Goal: Task Accomplishment & Management: Complete application form

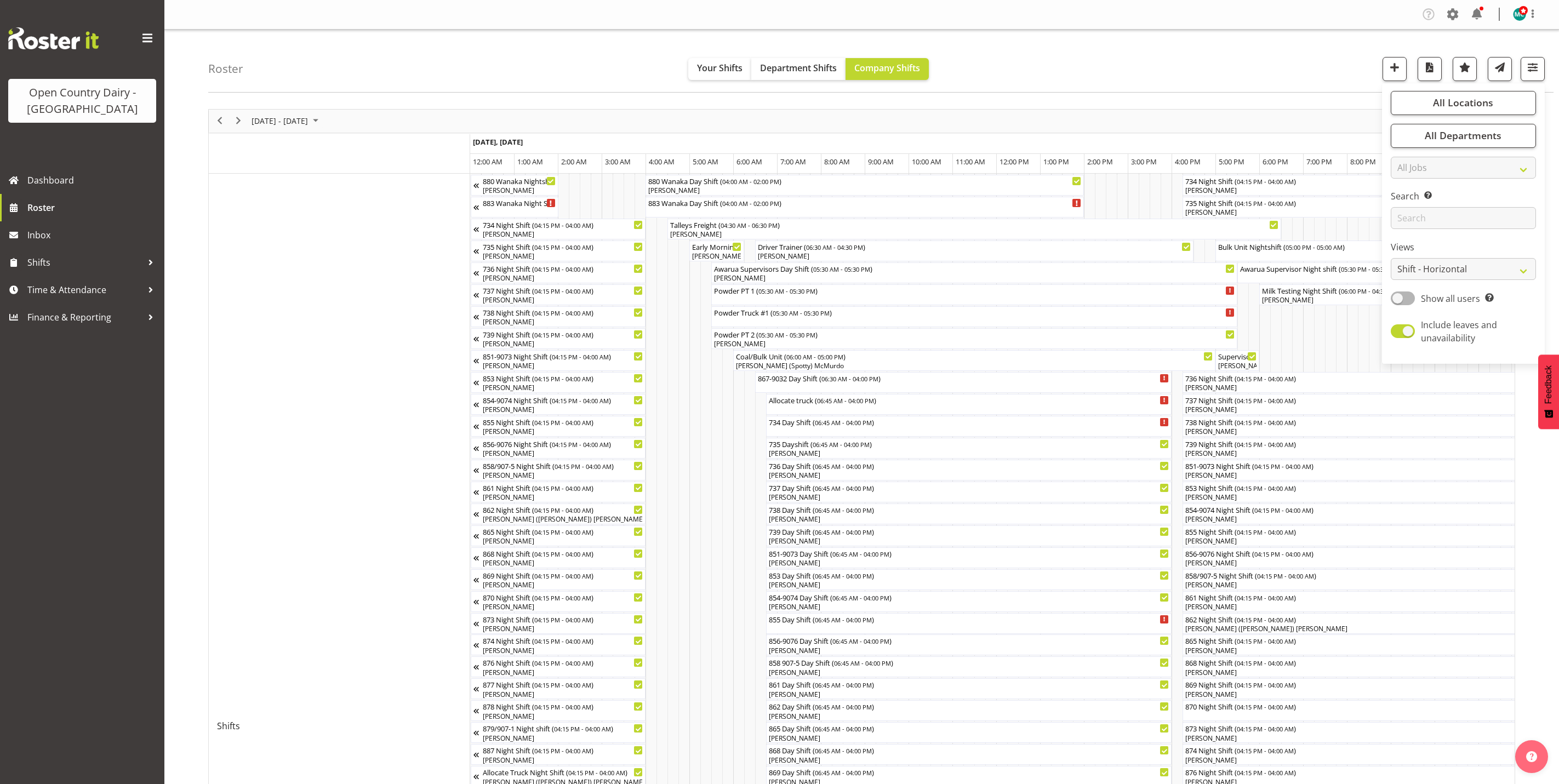
select select "shiftH"
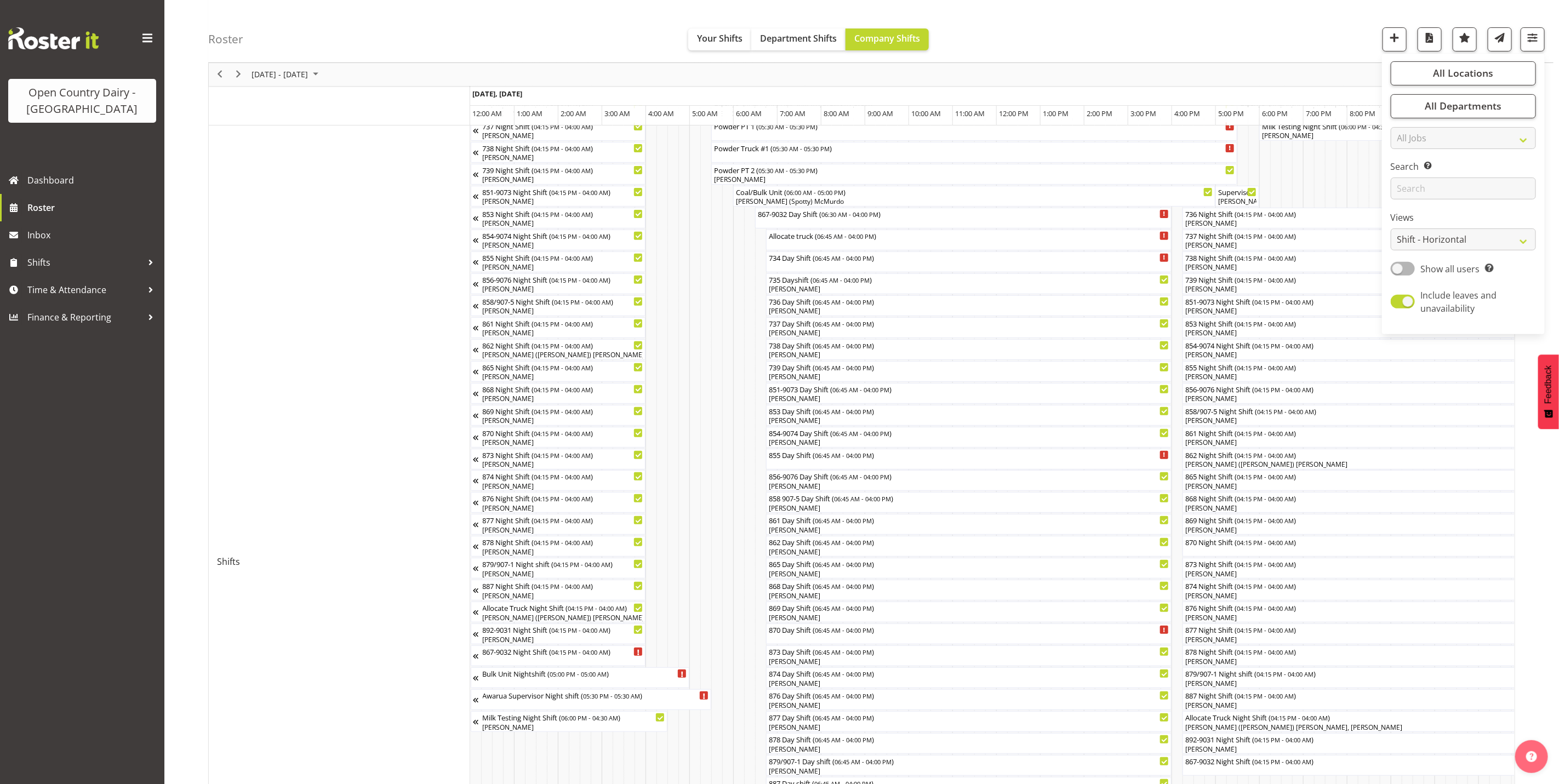
scroll to position [0, 2092]
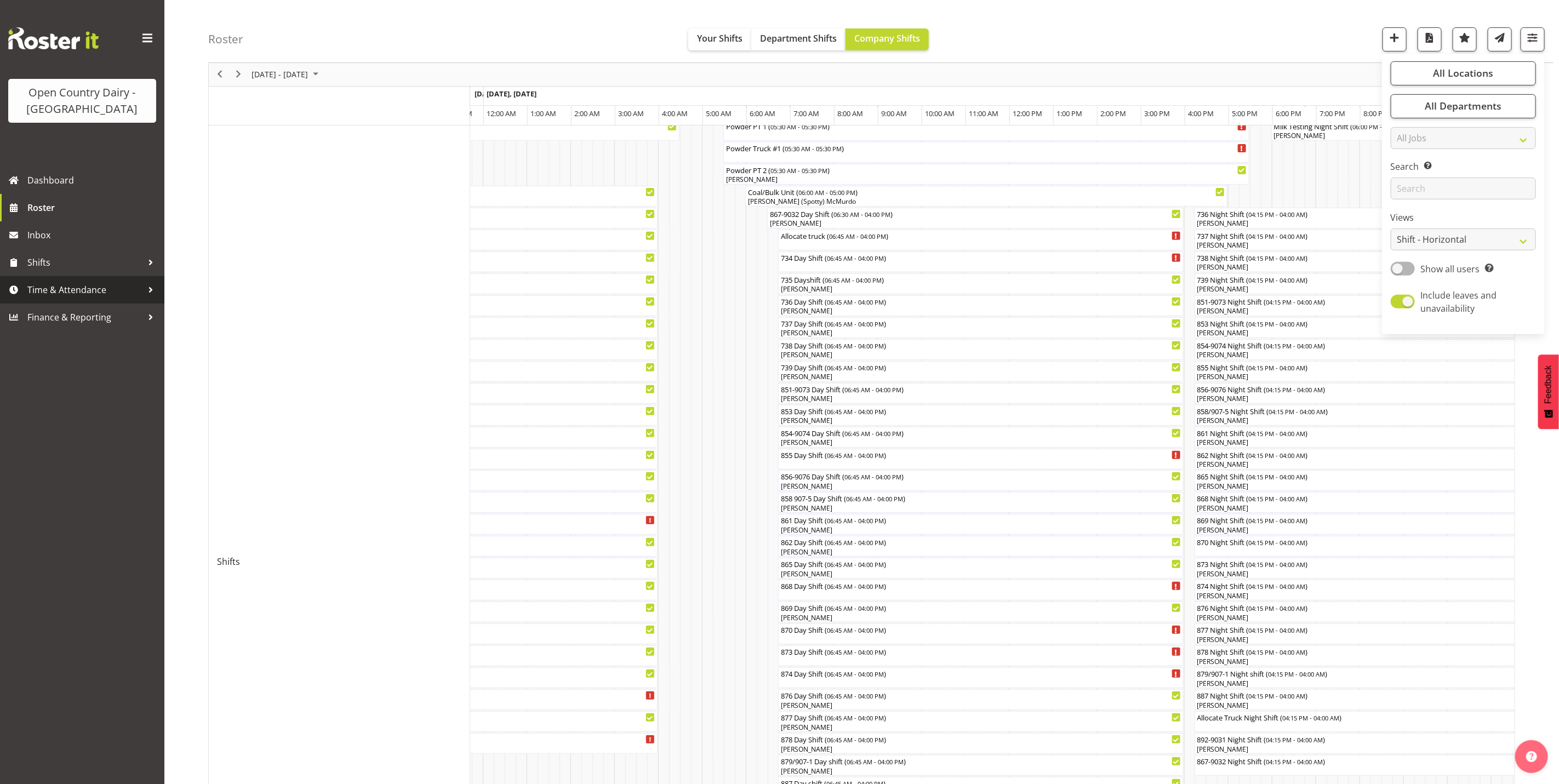
click at [70, 286] on span "Time & Attendance" at bounding box center [85, 290] width 115 height 16
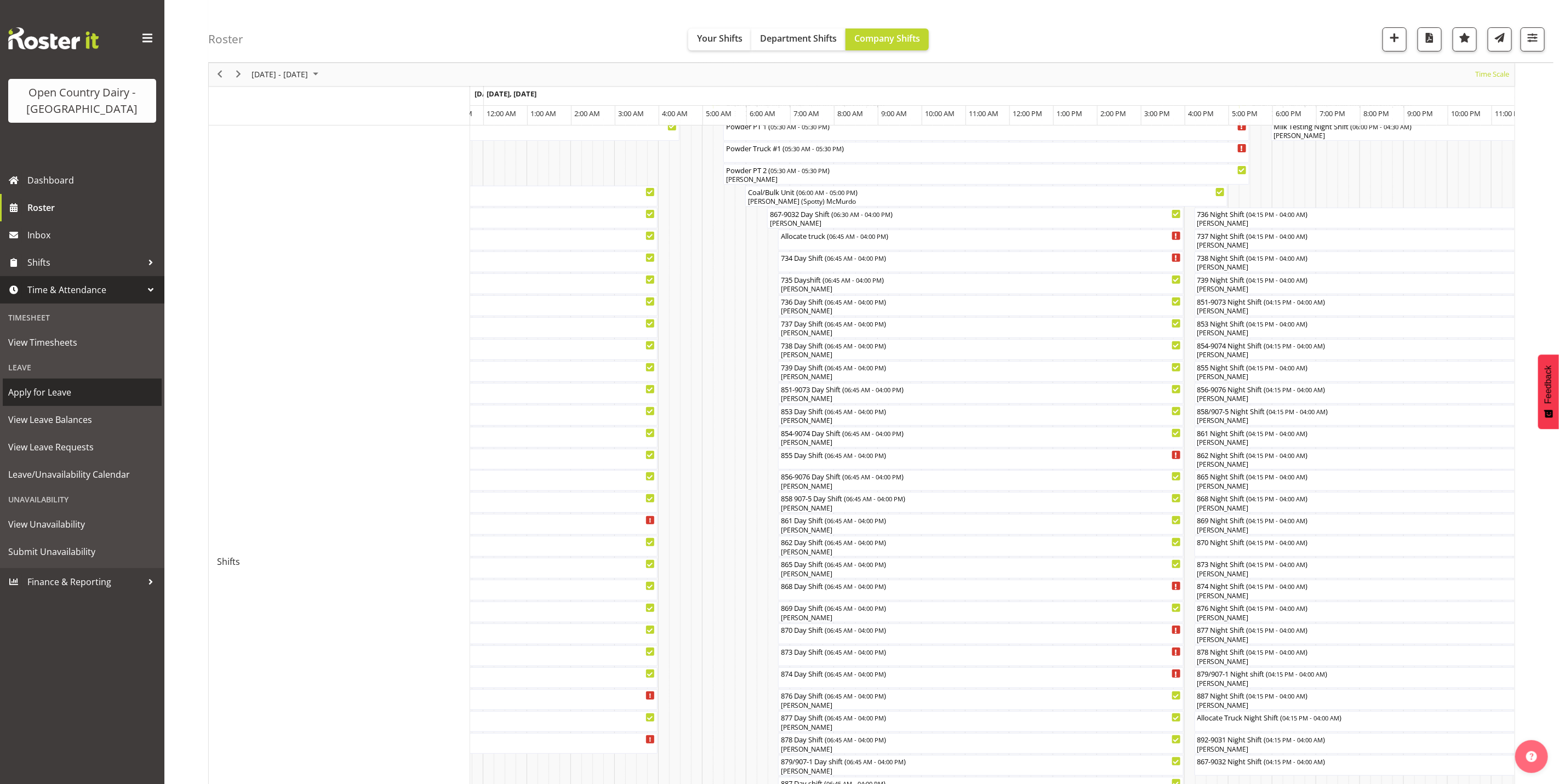
click at [50, 393] on span "Apply for Leave" at bounding box center [82, 392] width 148 height 16
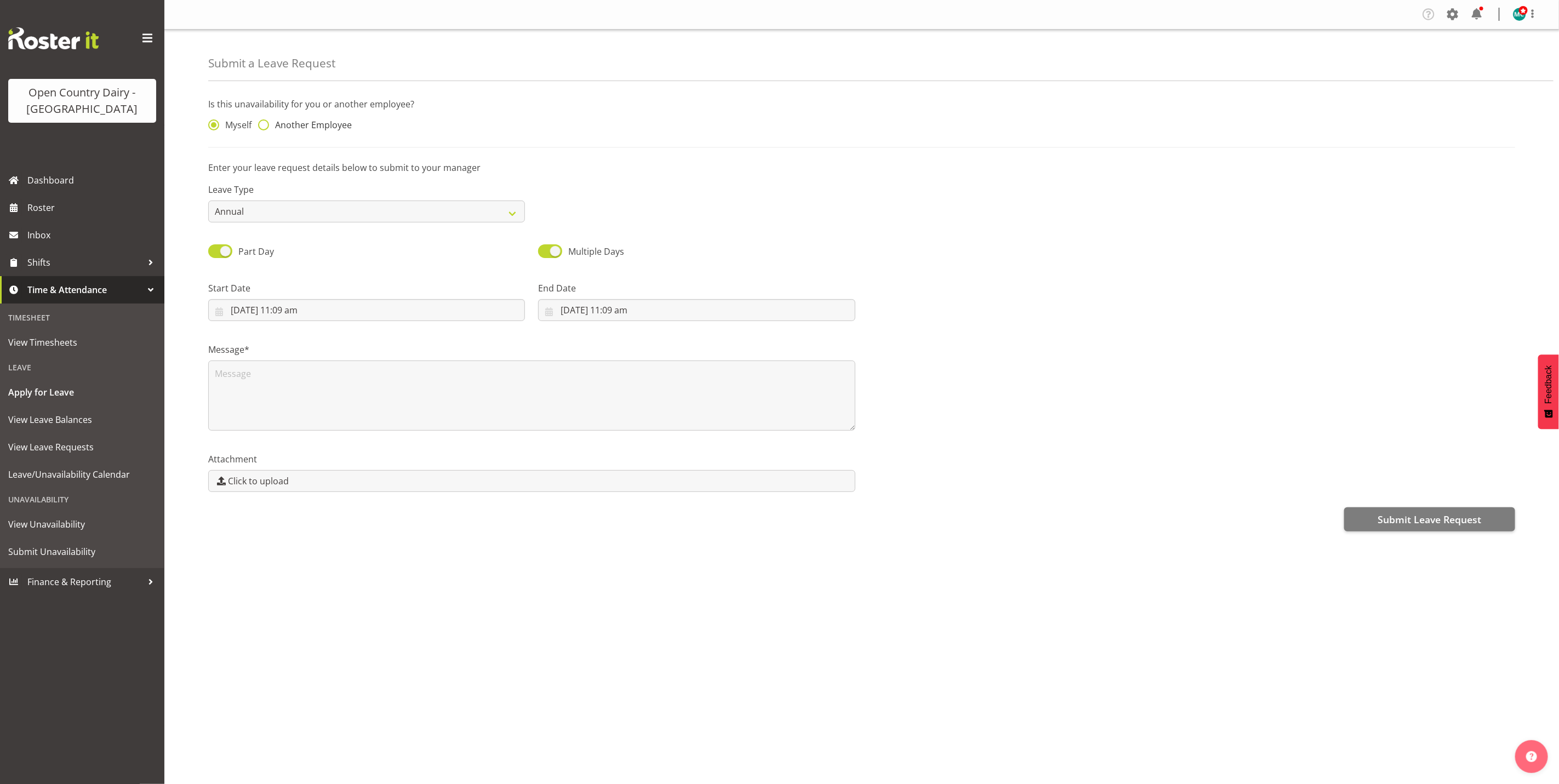
click at [272, 120] on span "Another Employee" at bounding box center [310, 125] width 83 height 11
click at [265, 122] on input "Another Employee" at bounding box center [261, 125] width 7 height 7
radio input "true"
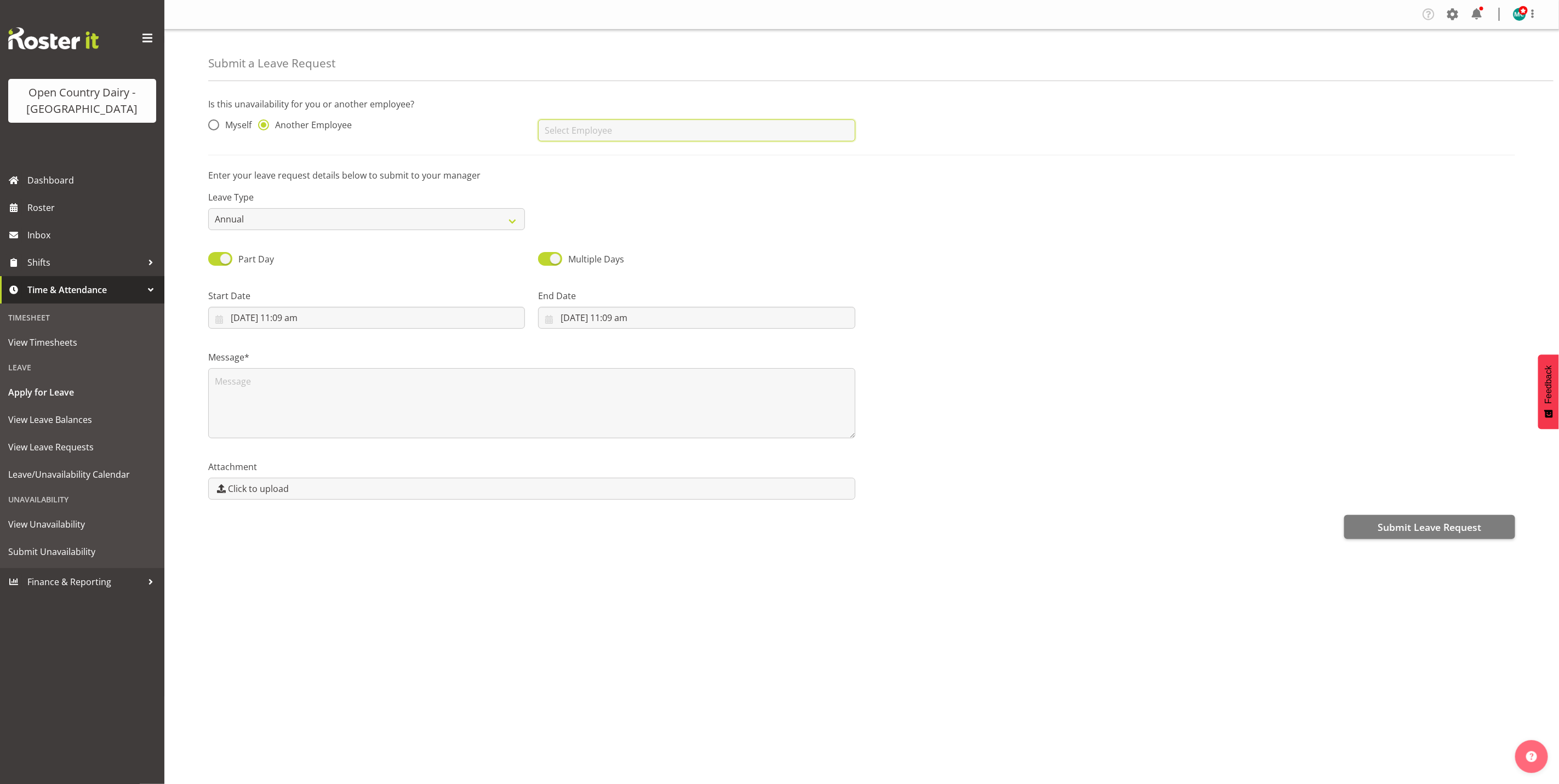
click at [572, 132] on input "text" at bounding box center [697, 130] width 317 height 22
click at [603, 163] on link "[PERSON_NAME]" at bounding box center [697, 157] width 317 height 20
type input "[PERSON_NAME]"
drag, startPoint x: 303, startPoint y: 216, endPoint x: 306, endPoint y: 225, distance: 9.5
click at [303, 216] on select "Annual Sick Leave Without Pay Bereavement Domestic Violence Parental Jury Servi…" at bounding box center [367, 219] width 317 height 22
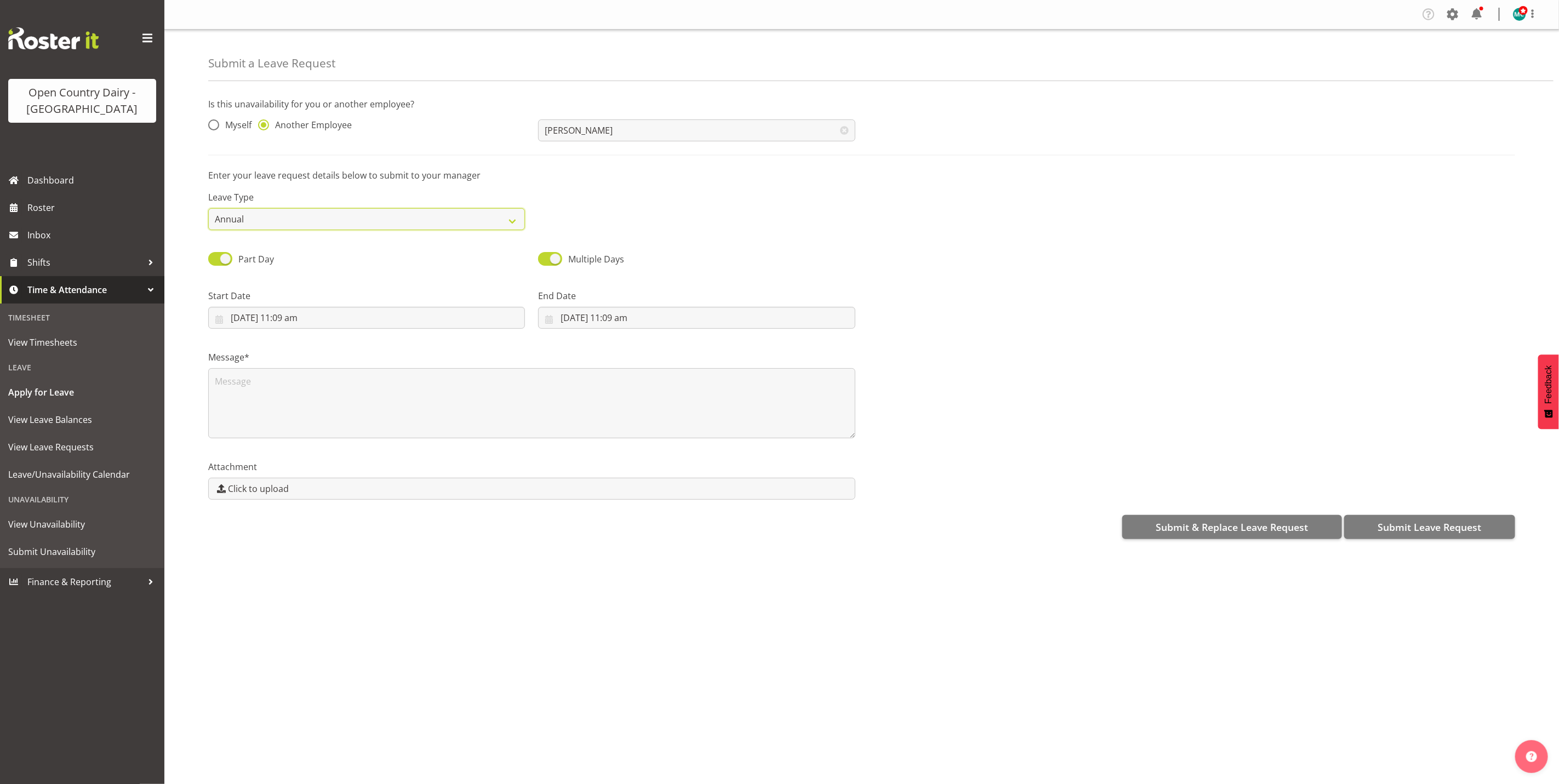
select select "Sick"
click at [209, 209] on select "Annual Sick Leave Without Pay Bereavement Domestic Violence Parental Jury Servi…" at bounding box center [367, 219] width 317 height 22
click at [284, 322] on input "7/10/2025, 11:09 am" at bounding box center [367, 318] width 317 height 22
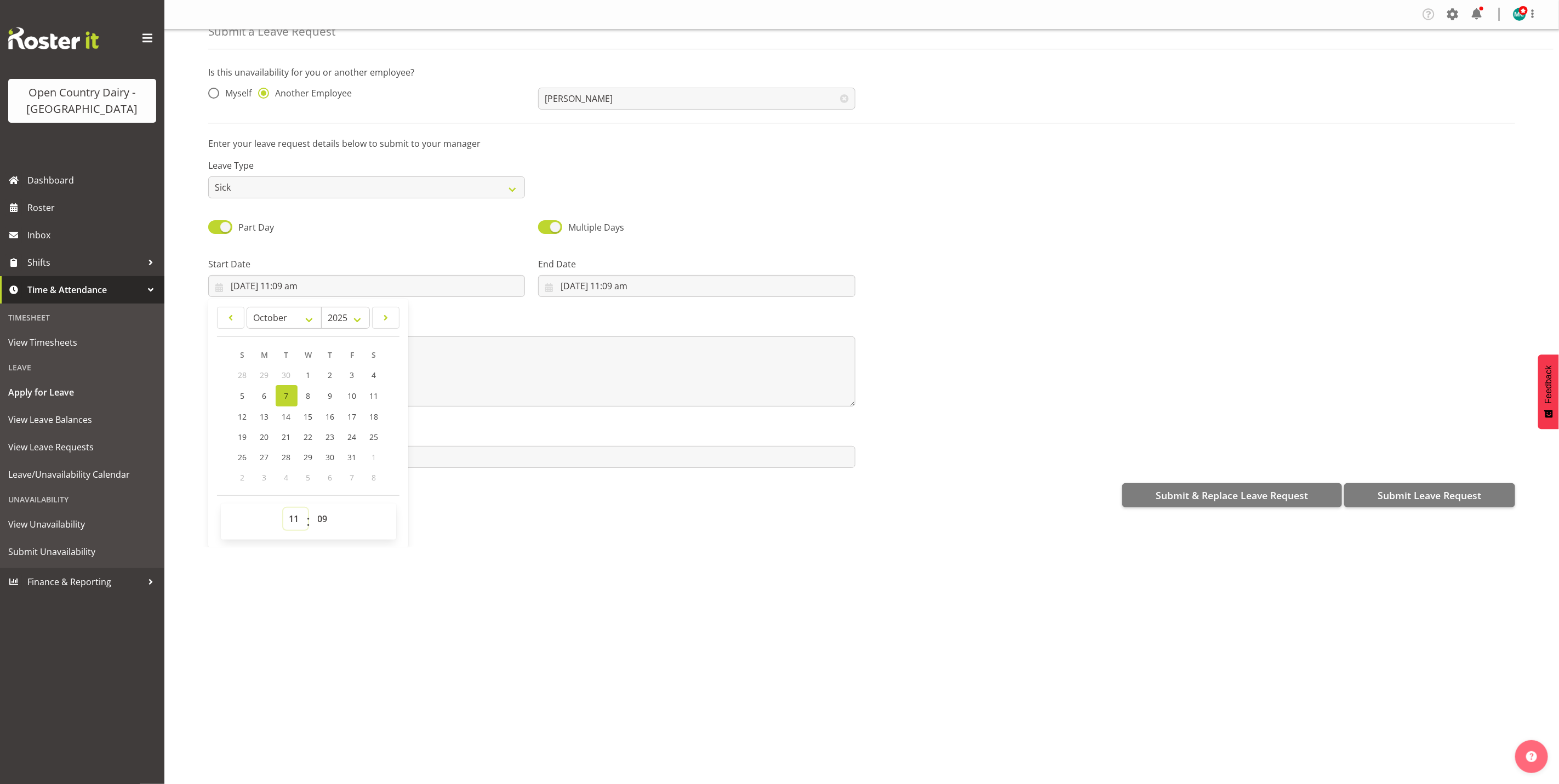
click at [295, 518] on select "00 01 02 03 04 05 06 07 08 09 10 11 12 13 14 15 16 17 18 19 20 21 22 23" at bounding box center [295, 519] width 24 height 22
select select "15"
click at [283, 508] on select "00 01 02 03 04 05 06 07 08 09 10 11 12 13 14 15 16 17 18 19 20 21 22 23" at bounding box center [295, 519] width 24 height 22
type input "7/10/2025, 3:09 pm"
click at [323, 530] on span "00 01 02 03 04 05 06 07 08 09 10 11 12 13 14 15 16 17 18 19 20 21 22 23 24 25 2…" at bounding box center [324, 521] width 24 height 27
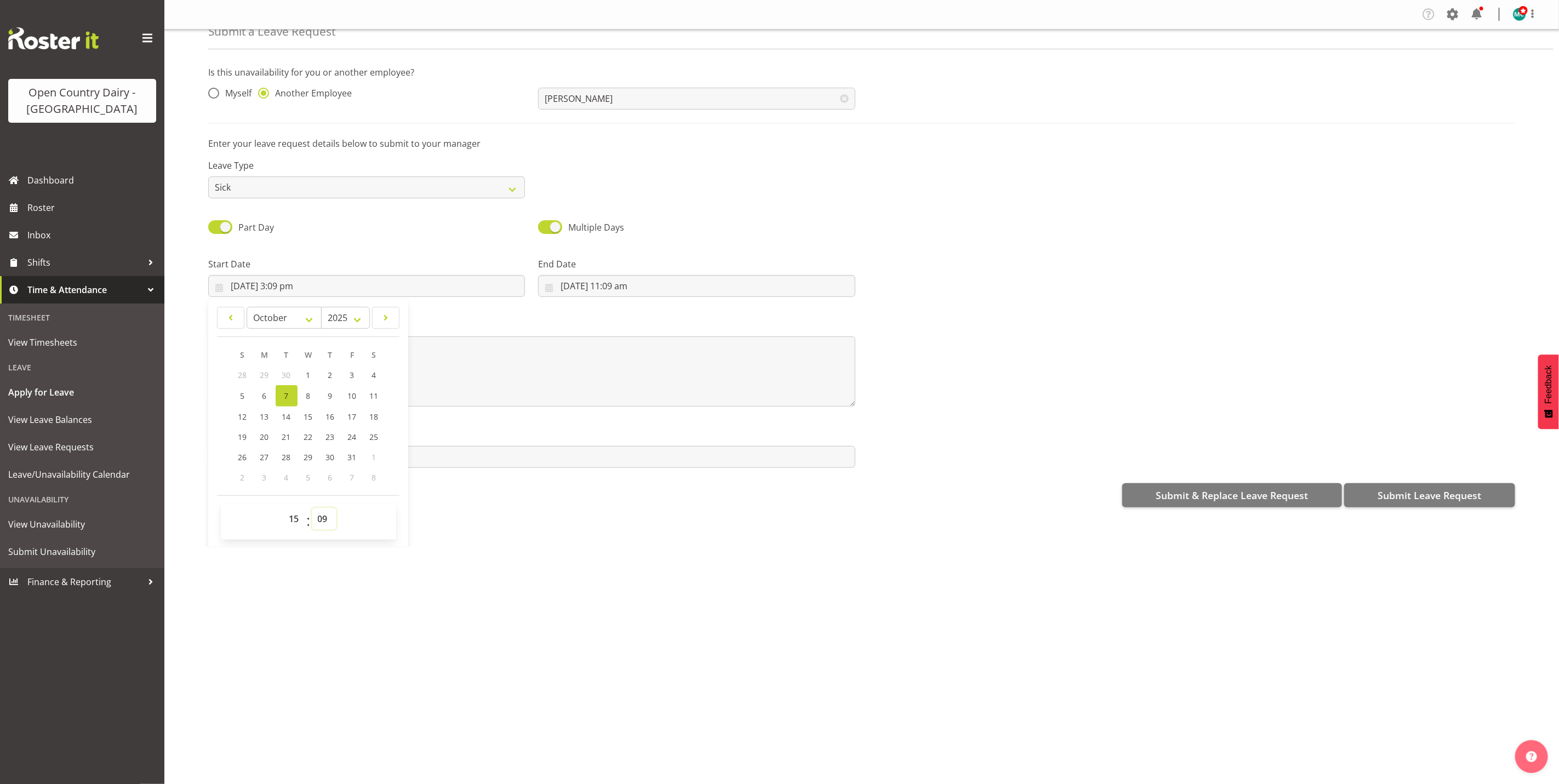
drag, startPoint x: 323, startPoint y: 518, endPoint x: 326, endPoint y: 504, distance: 14.3
click at [323, 518] on select "00 01 02 03 04 05 06 07 08 09 10 11 12 13 14 15 16 17 18 19 20 21 22 23 24 25 2…" at bounding box center [324, 519] width 24 height 22
select select "0"
click at [312, 508] on select "00 01 02 03 04 05 06 07 08 09 10 11 12 13 14 15 16 17 18 19 20 21 22 23 24 25 2…" at bounding box center [324, 519] width 24 height 22
type input "7/10/2025, 3:00 pm"
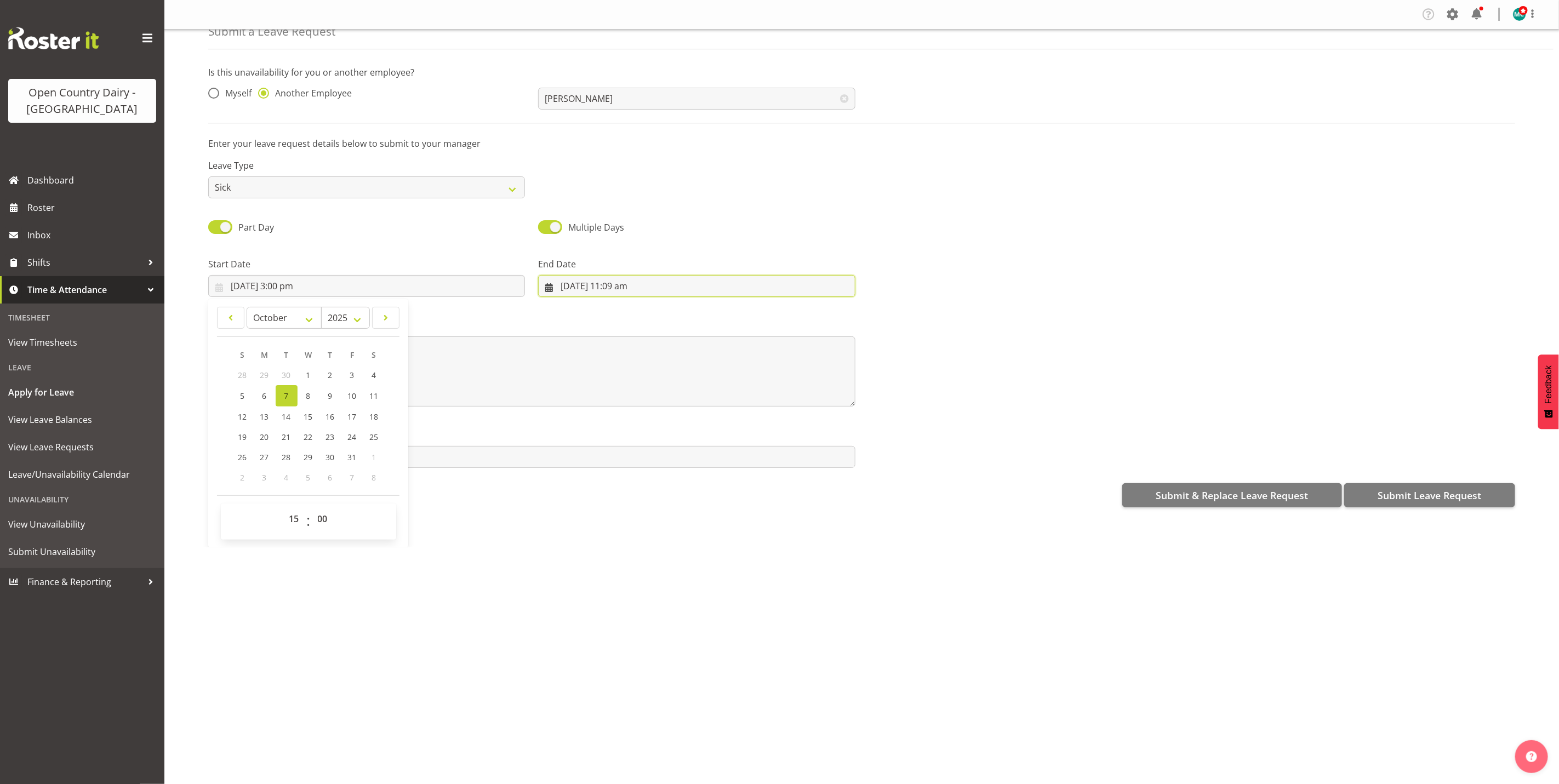
click at [625, 285] on input "7/10/2025, 11:09 am" at bounding box center [697, 286] width 317 height 22
click at [637, 397] on span "8" at bounding box center [639, 395] width 4 height 10
type input "8/10/2025, 11:09 am"
click at [619, 516] on select "00 01 02 03 04 05 06 07 08 09 10 11 12 13 14 15 16 17 18 19 20 21 22 23" at bounding box center [626, 519] width 24 height 22
select select "6"
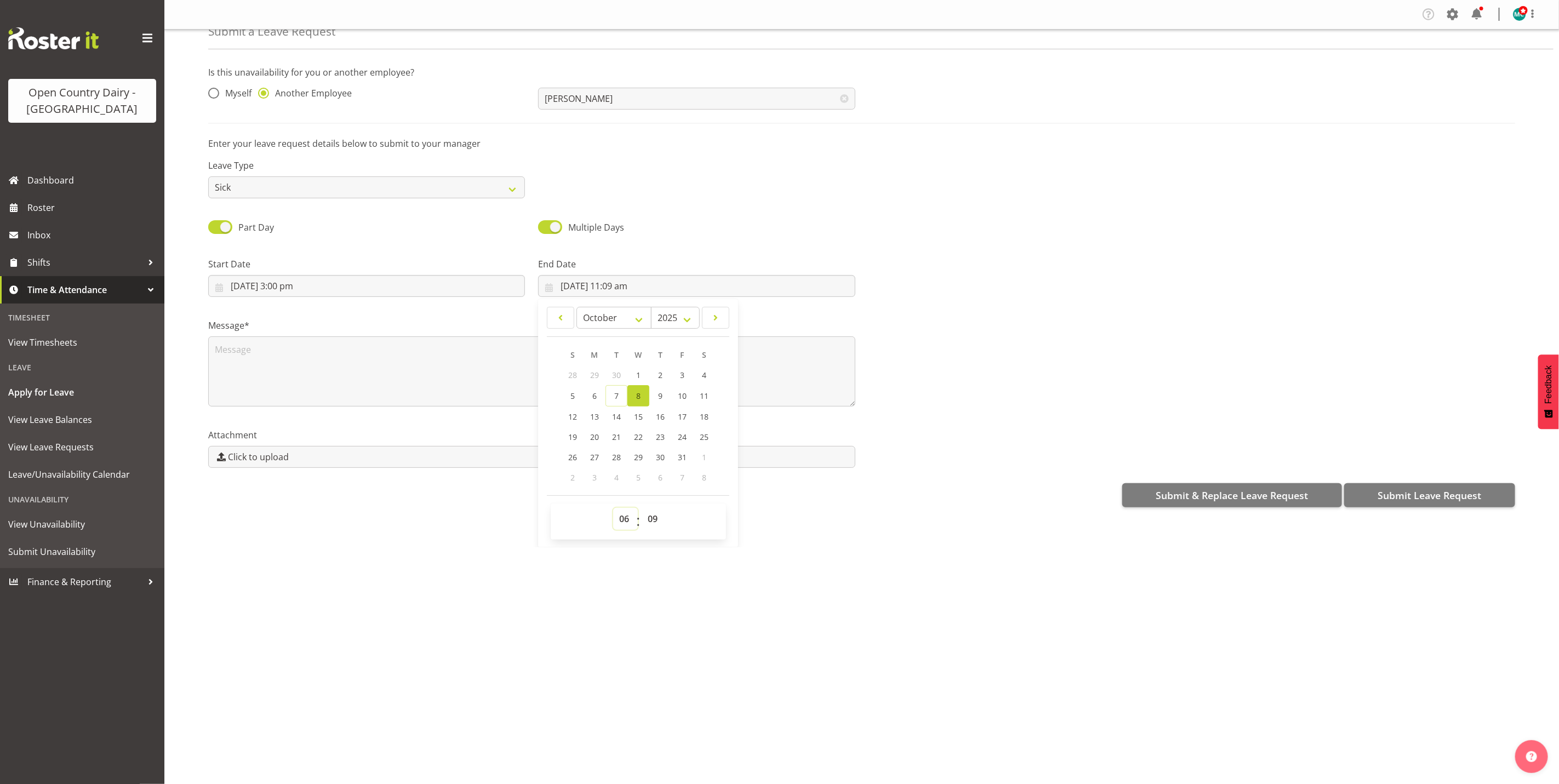
click at [614, 508] on select "00 01 02 03 04 05 06 07 08 09 10 11 12 13 14 15 16 17 18 19 20 21 22 23" at bounding box center [626, 519] width 24 height 22
type input "8/10/2025, 6:09 am"
drag, startPoint x: 651, startPoint y: 517, endPoint x: 651, endPoint y: 507, distance: 10.0
click at [651, 517] on select "00 01 02 03 04 05 06 07 08 09 10 11 12 13 14 15 16 17 18 19 20 21 22 23 24 25 2…" at bounding box center [654, 519] width 24 height 22
select select "0"
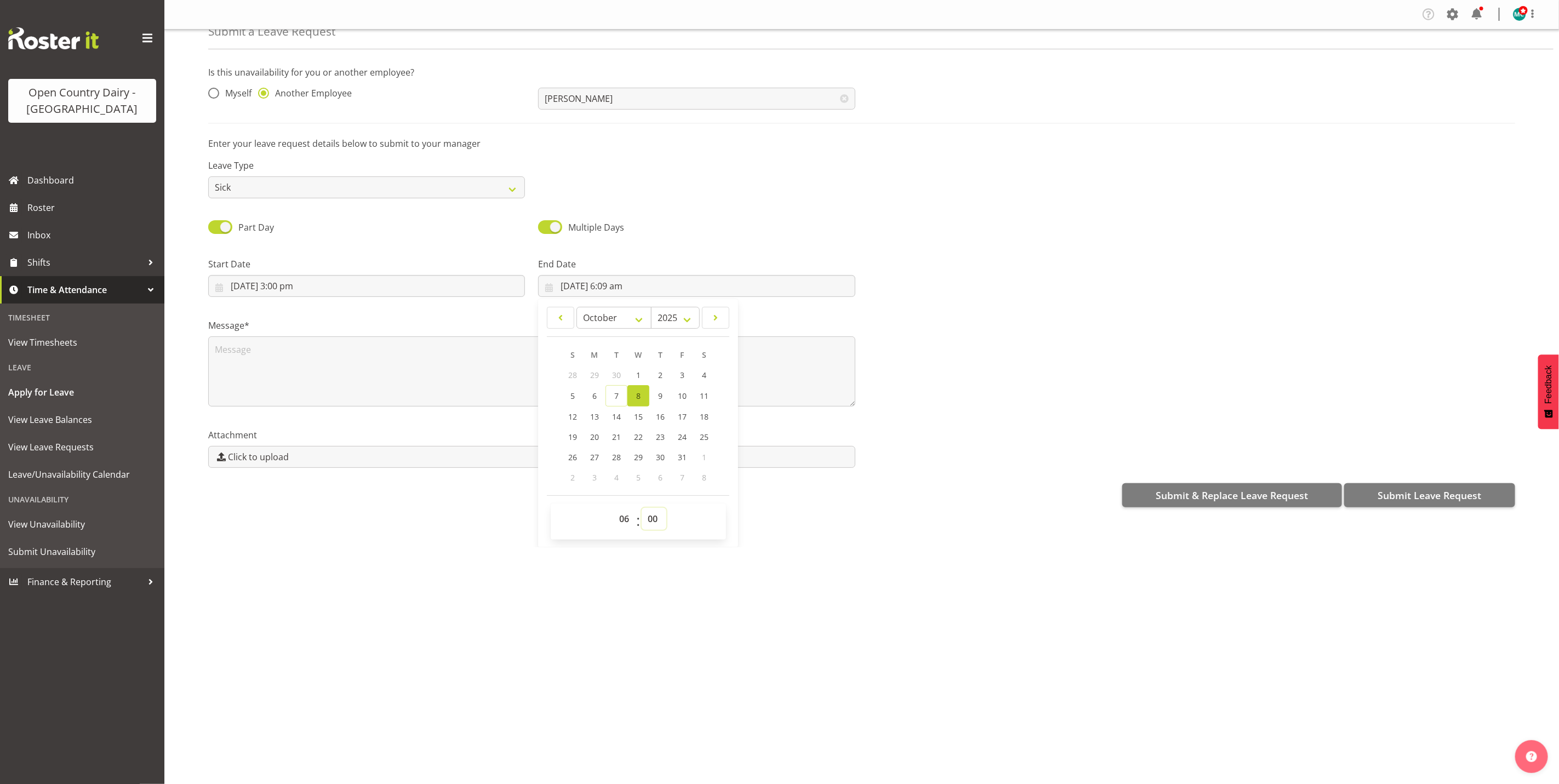
click at [642, 508] on select "00 01 02 03 04 05 06 07 08 09 10 11 12 13 14 15 16 17 18 19 20 21 22 23 24 25 2…" at bounding box center [654, 519] width 24 height 22
type input "8/10/2025, 6:00 am"
click at [427, 349] on textarea at bounding box center [532, 372] width 647 height 70
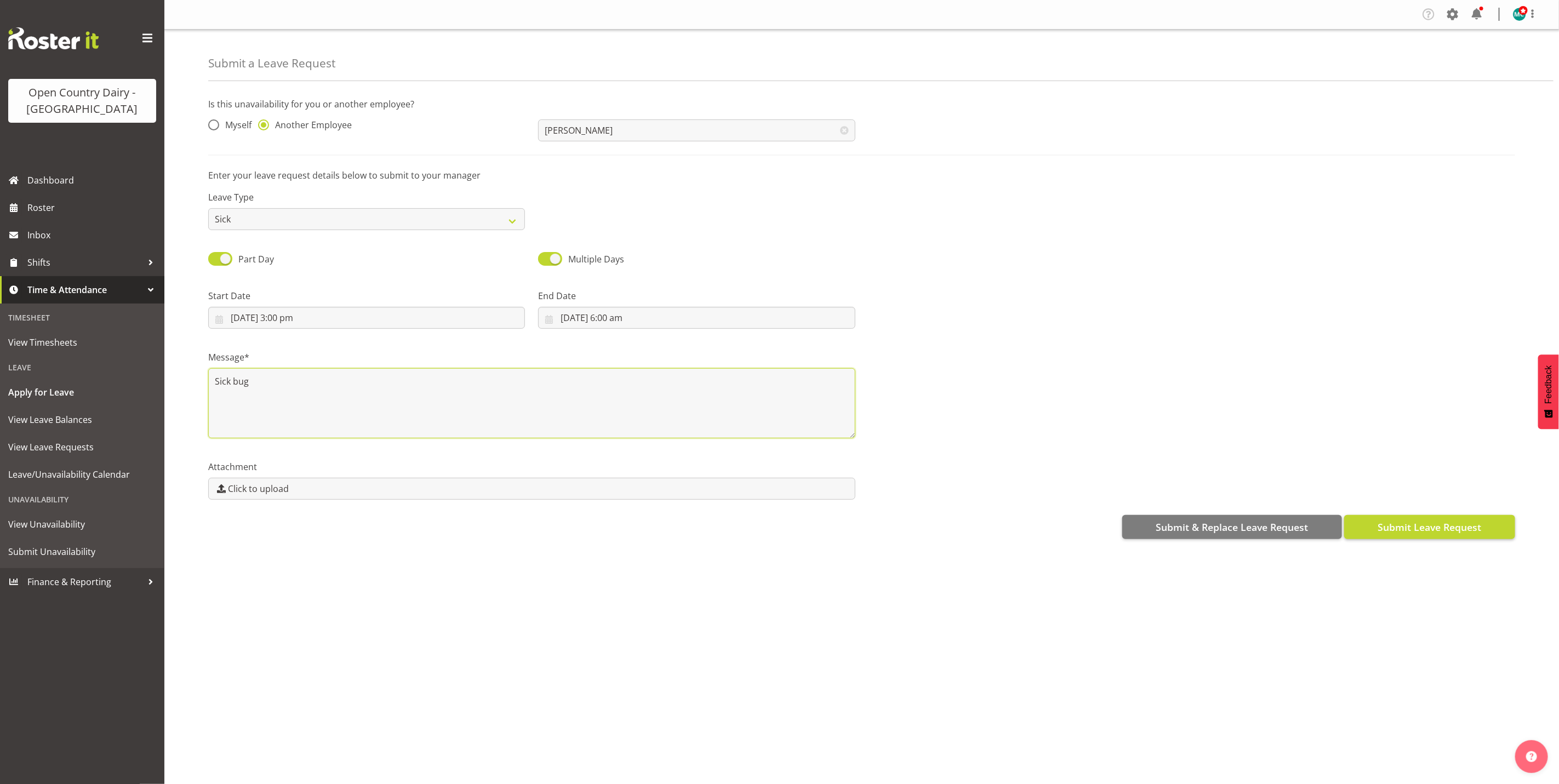
type textarea "Sick bug"
click at [1449, 516] on button "Submit Leave Request" at bounding box center [1430, 527] width 171 height 24
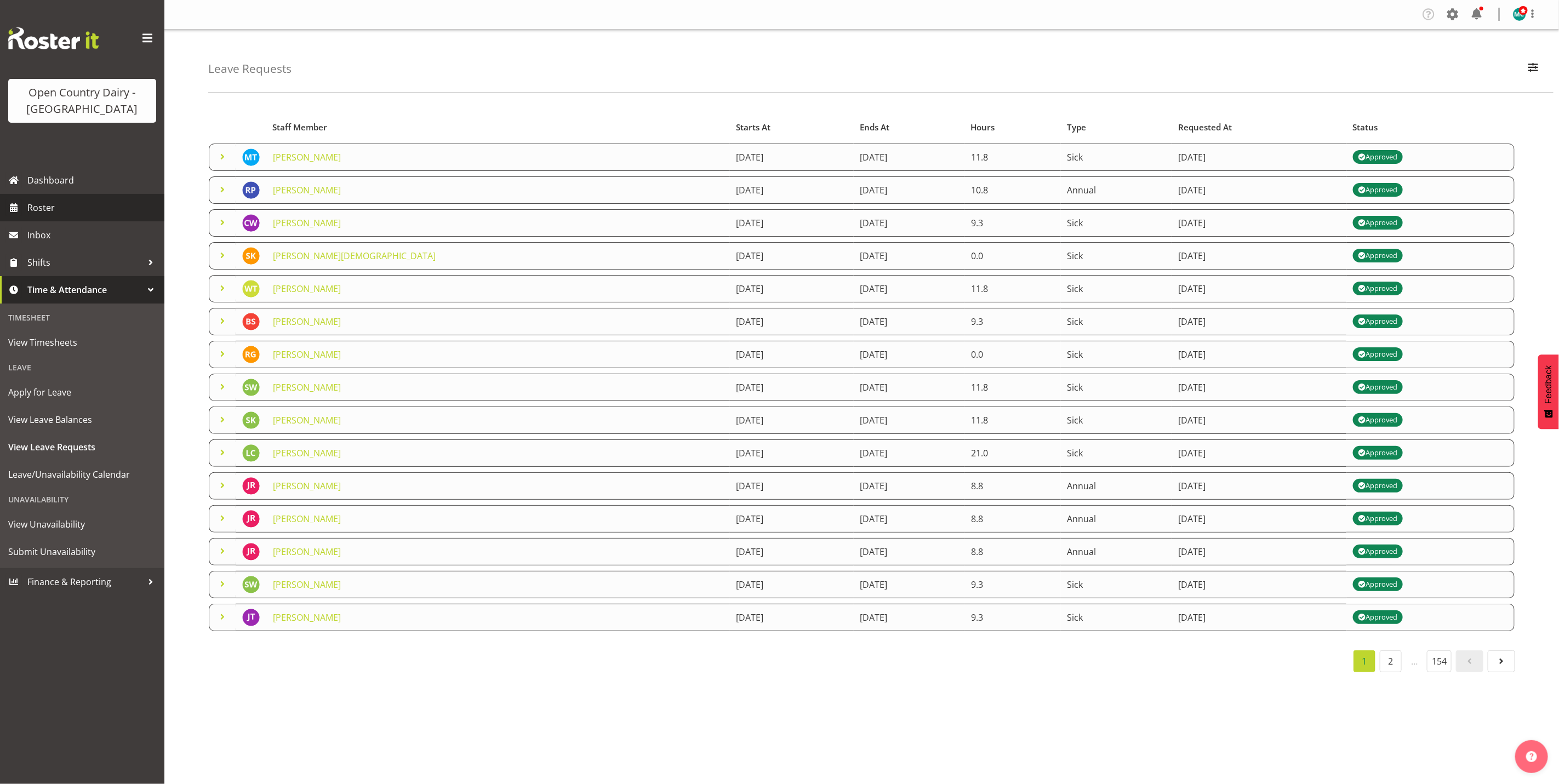
click at [33, 207] on span "Roster" at bounding box center [93, 208] width 131 height 16
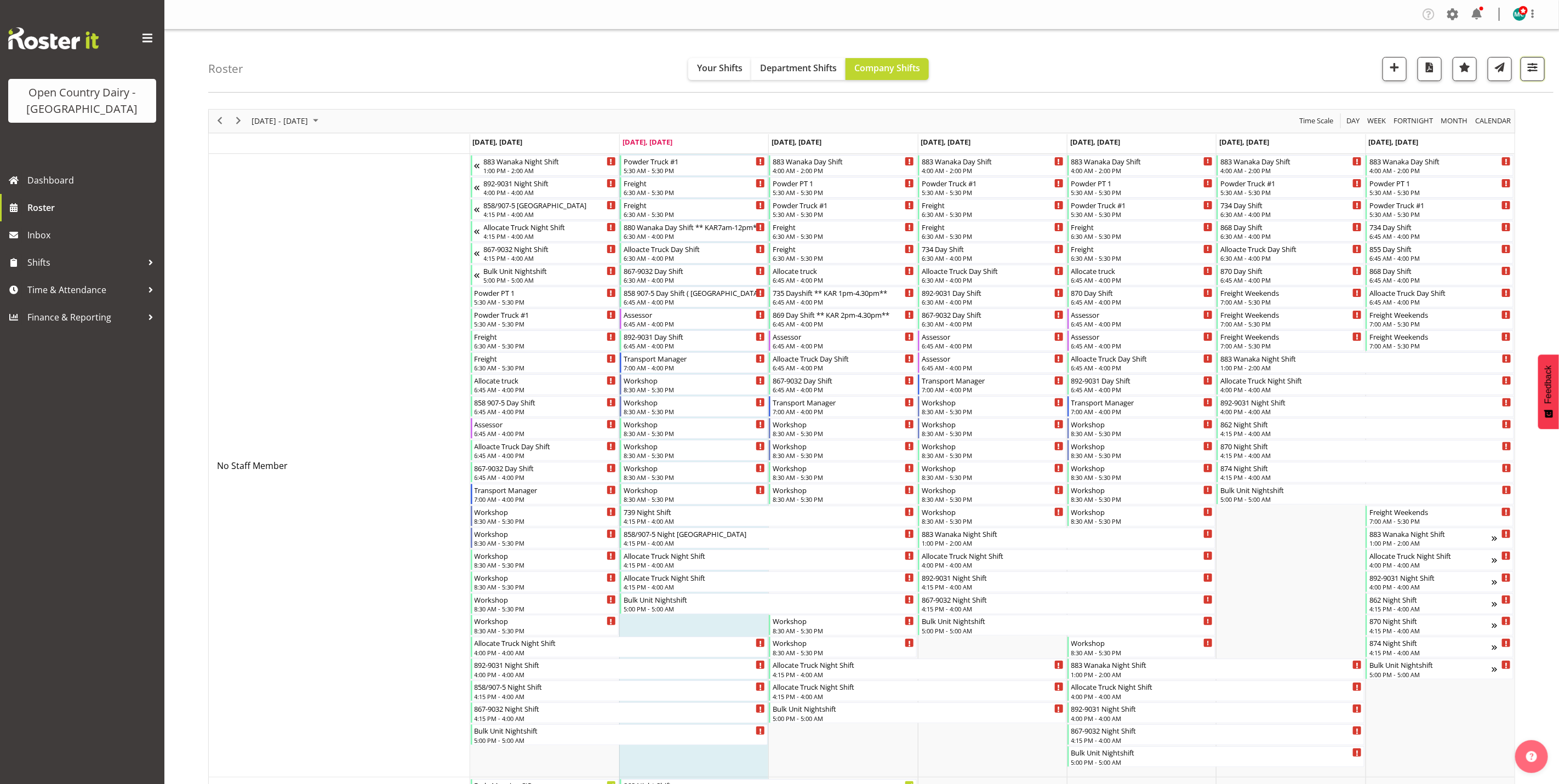
click at [1529, 71] on span "button" at bounding box center [1533, 67] width 14 height 14
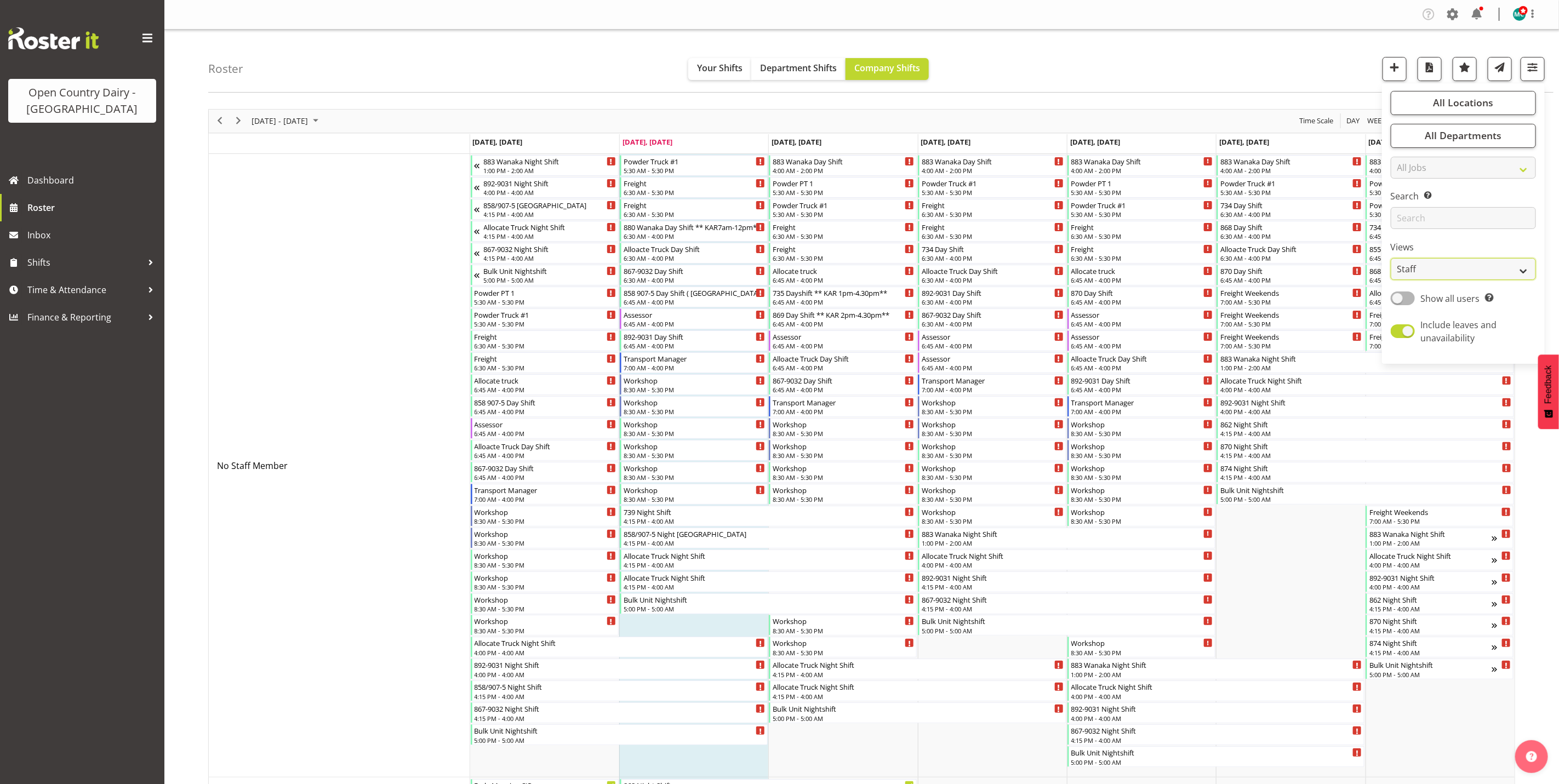
click at [1447, 271] on select "Staff Role Shift - Horizontal Shift - Vertical Staff - Location" at bounding box center [1464, 269] width 145 height 22
select select "shiftH"
click at [1391, 258] on select "Staff Role Shift - Horizontal Shift - Vertical Staff - Location" at bounding box center [1464, 269] width 145 height 22
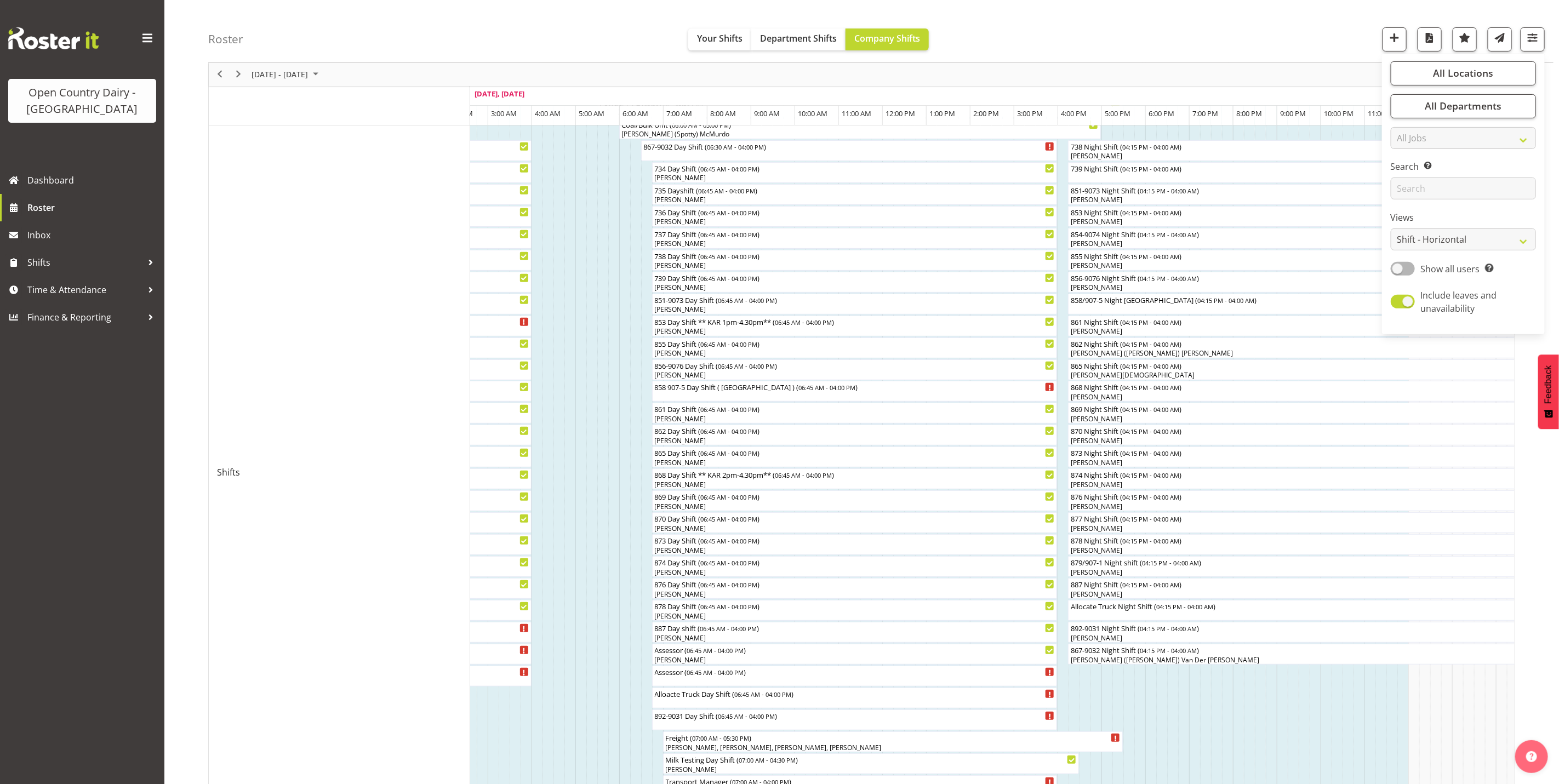
scroll to position [297, 0]
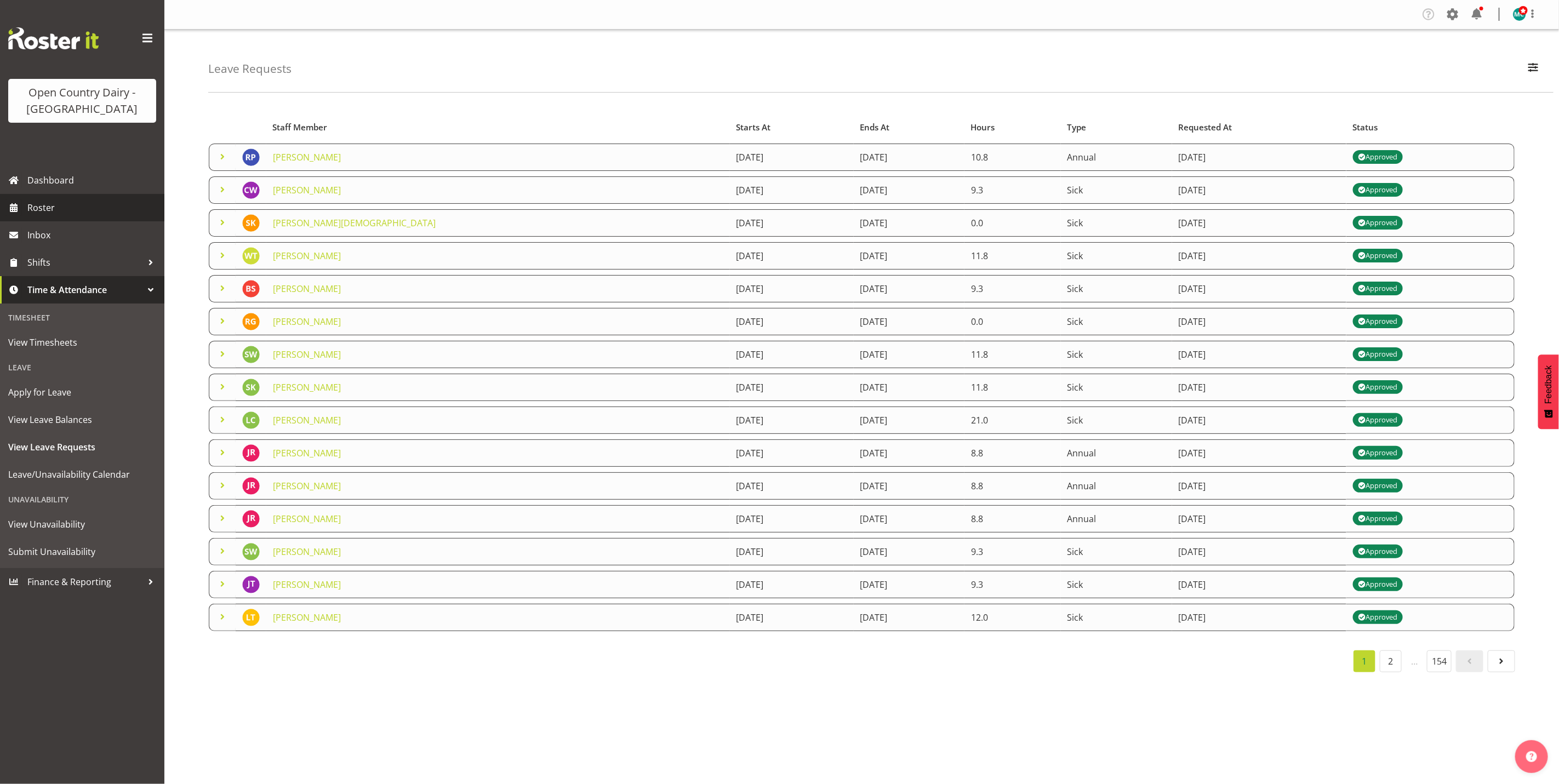
click at [42, 211] on span "Roster" at bounding box center [93, 208] width 131 height 16
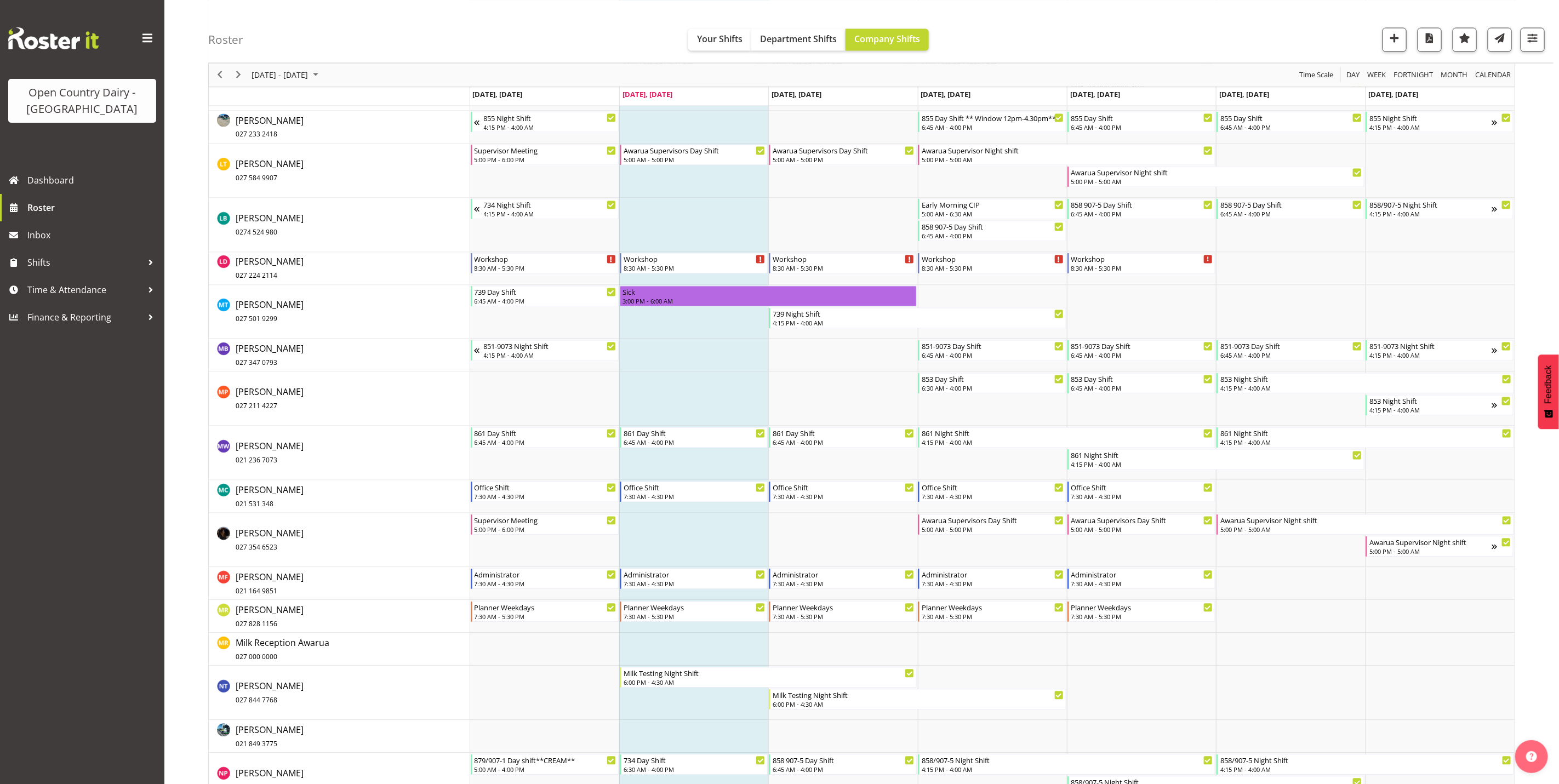
scroll to position [4520, 0]
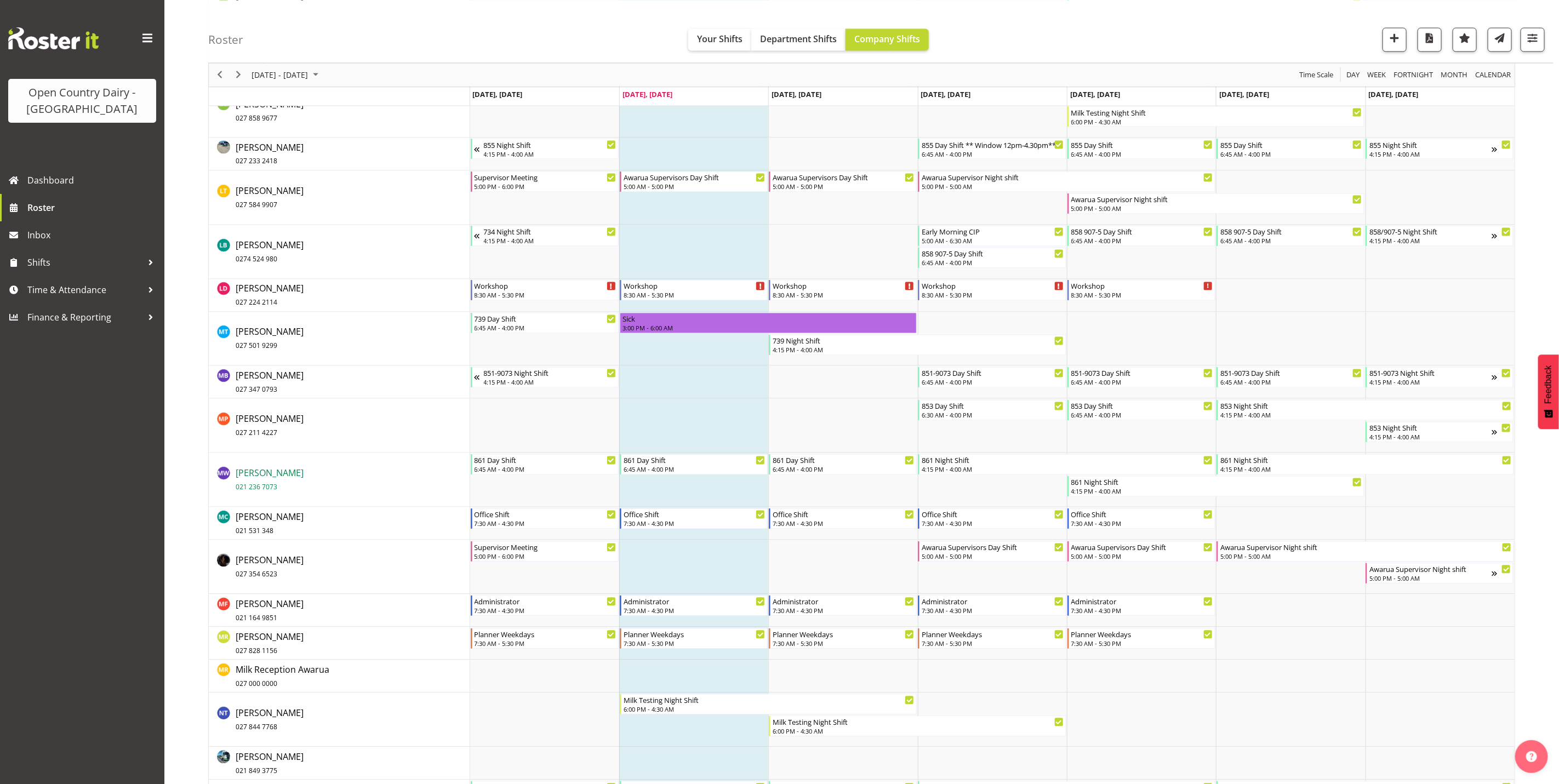
click at [278, 473] on span "[PERSON_NAME] 021 236 7073" at bounding box center [270, 479] width 68 height 25
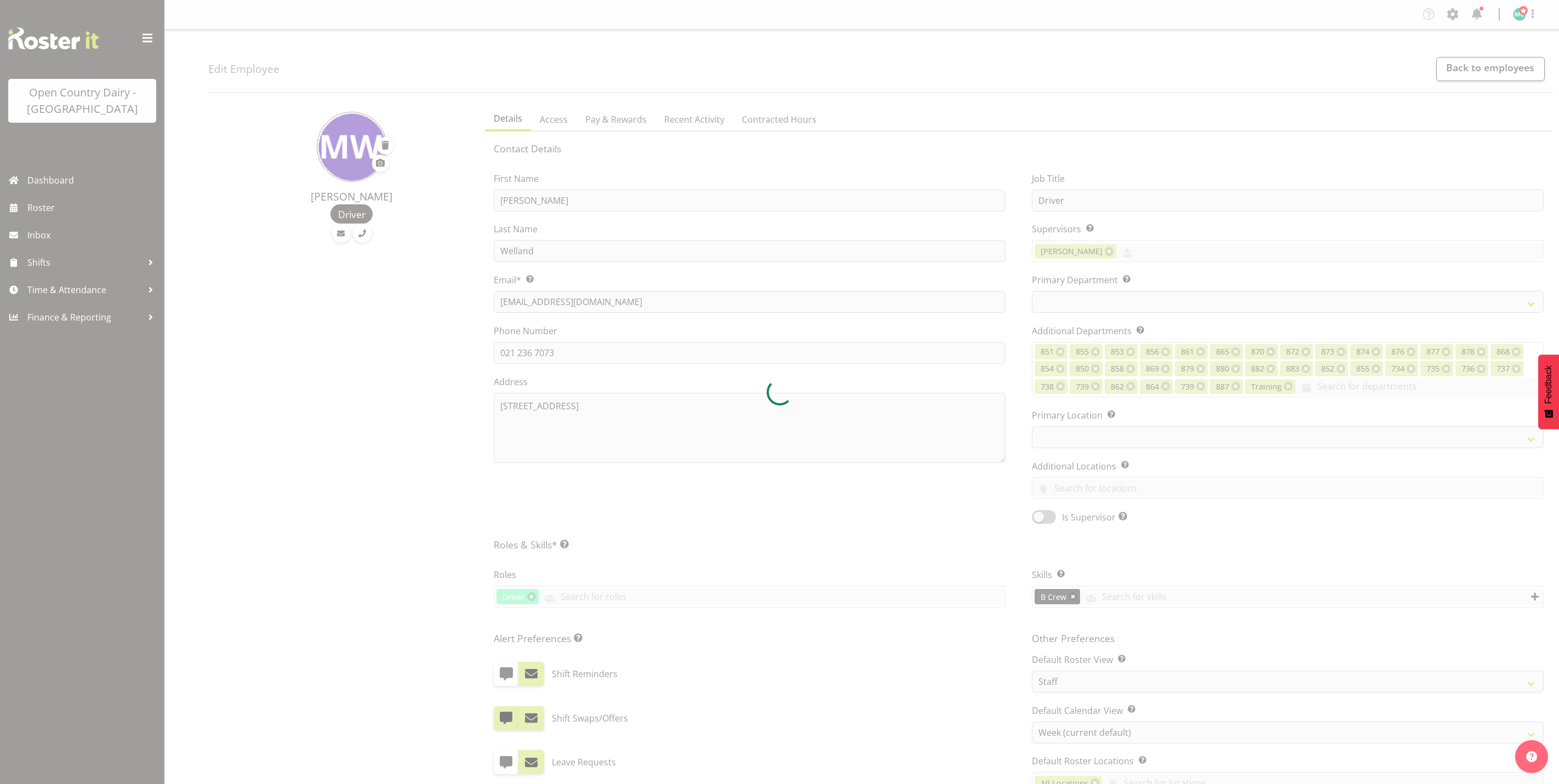
select select "TimelineWeek"
select select
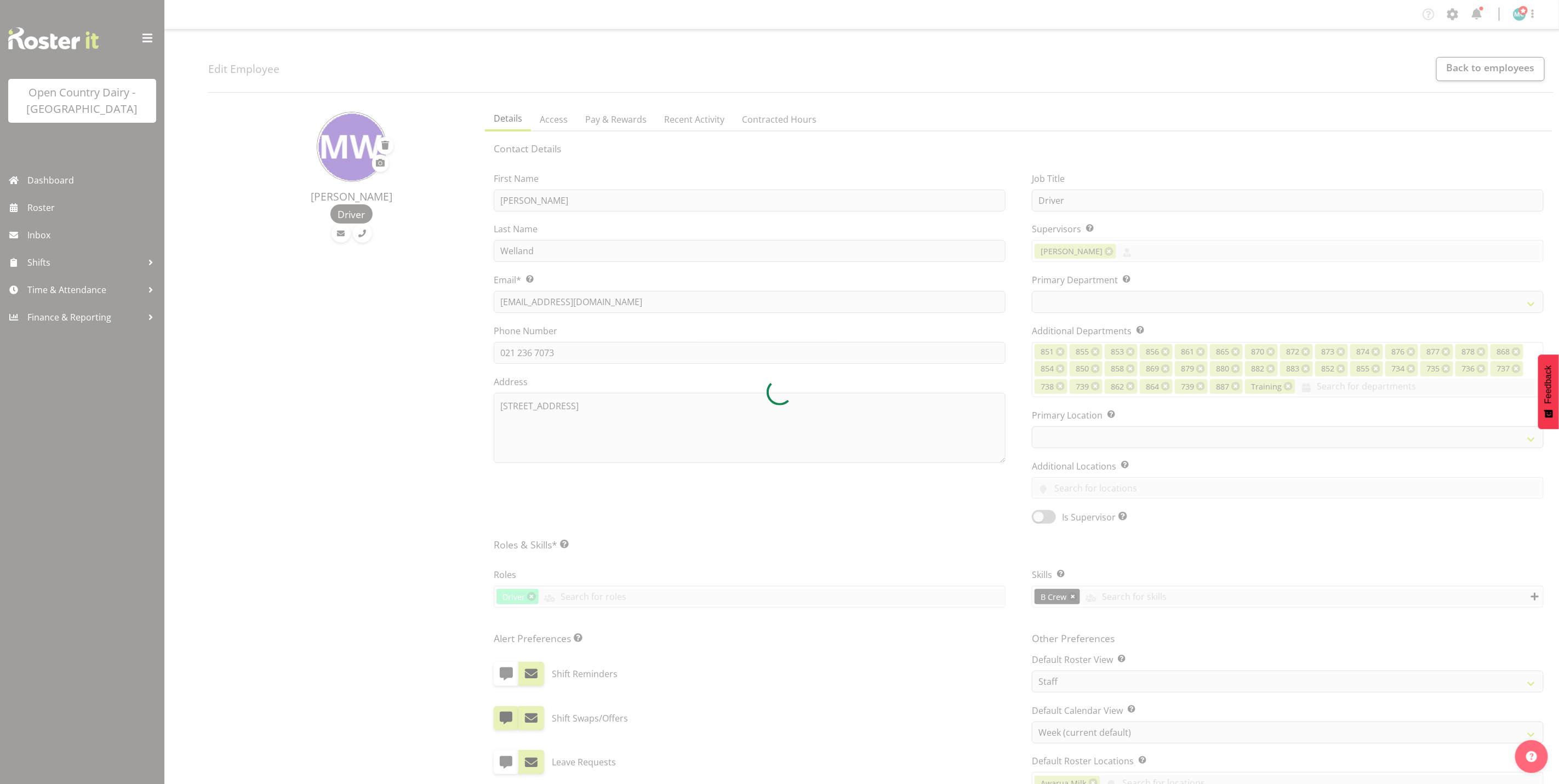
select select "675"
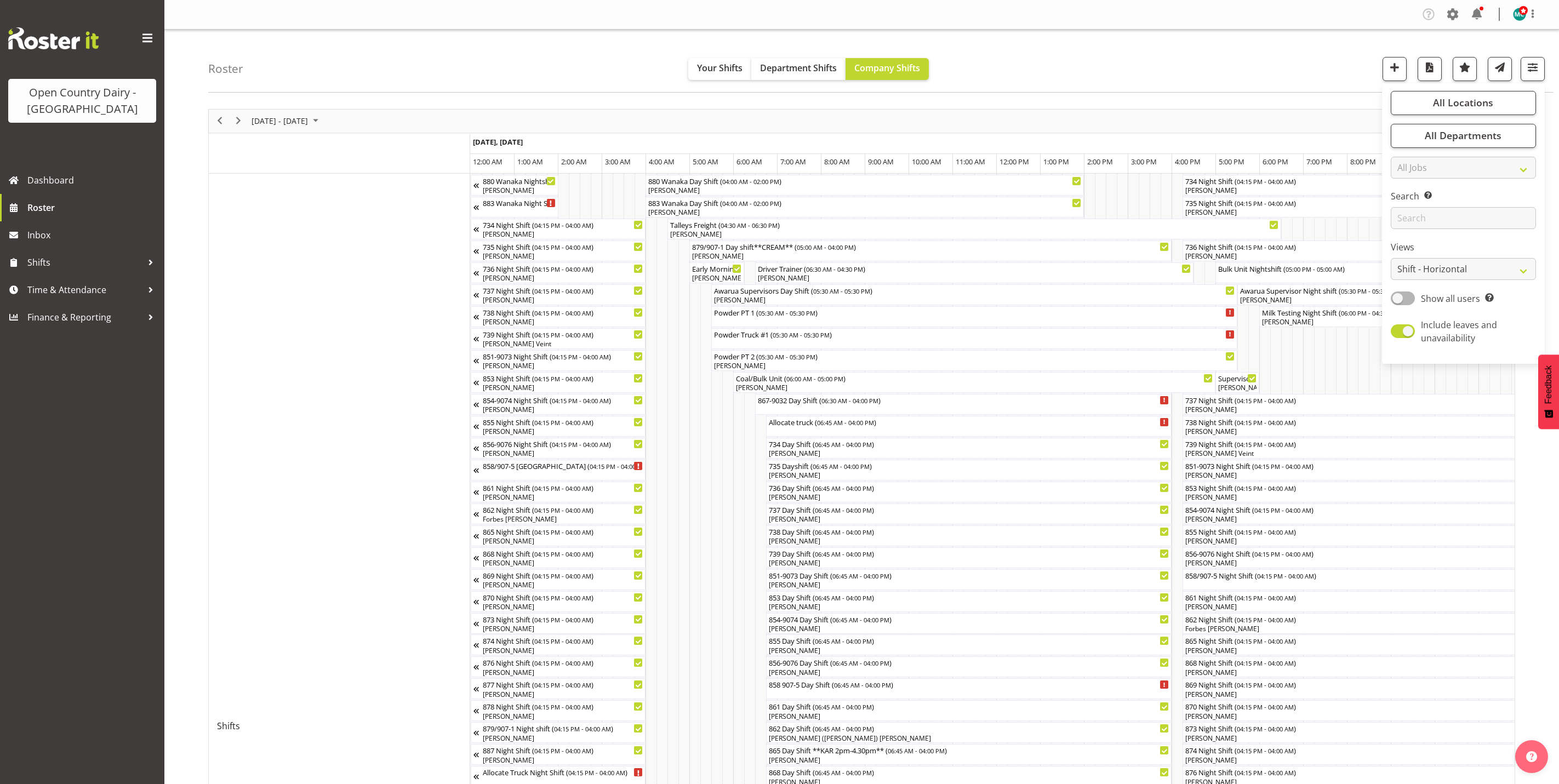
select select "shiftH"
